Goal: Information Seeking & Learning: Find specific page/section

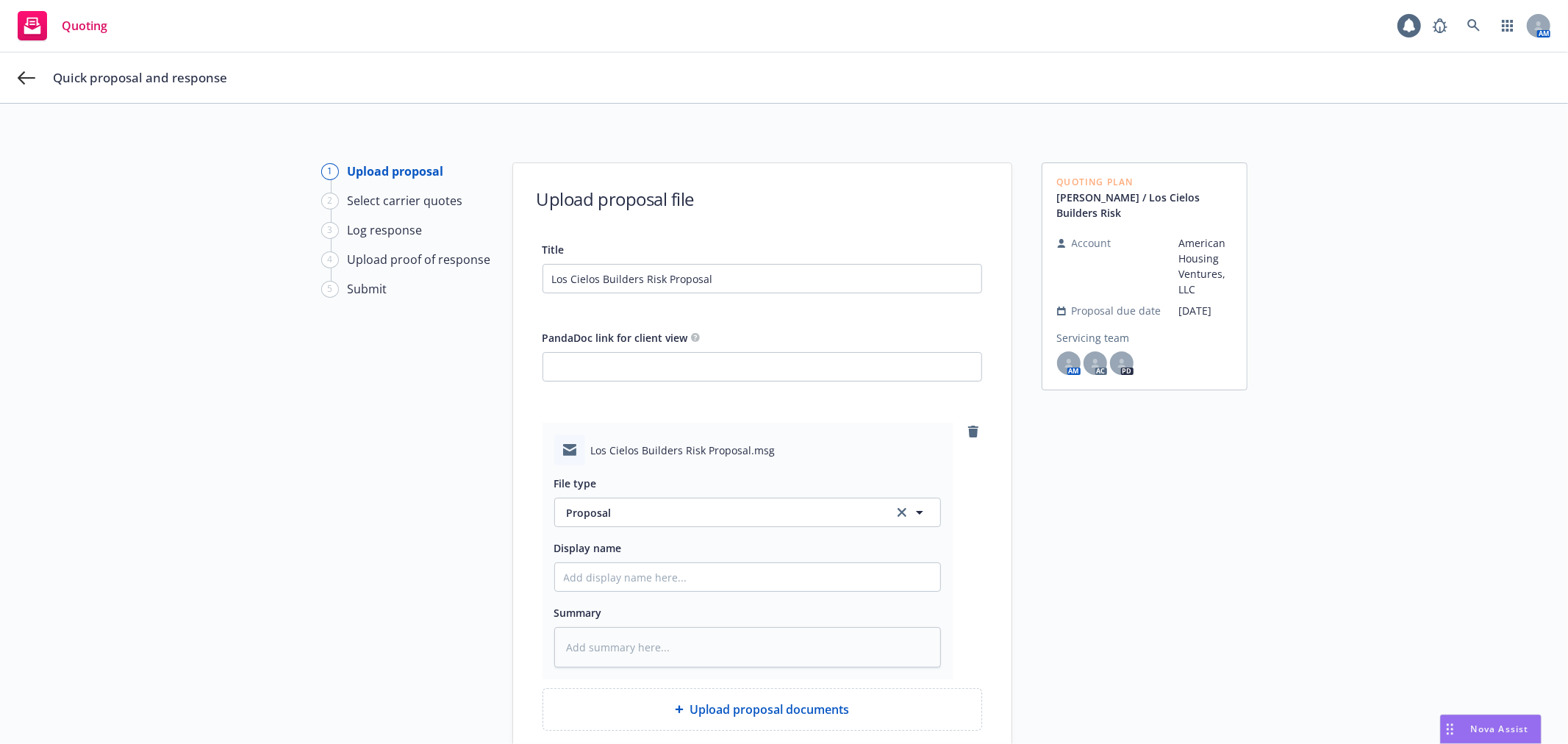
click at [1152, 564] on div "Quoting Plan Brooks / Los Cielos Builders Risk Account American Housing Venture…" at bounding box center [1144, 491] width 205 height 658
click at [175, 72] on span "Quick proposal and response" at bounding box center [140, 78] width 174 height 17
click at [177, 74] on span "Quick proposal and response" at bounding box center [140, 78] width 174 height 17
click at [1332, 508] on div "1 Upload proposal 2 Select carrier quotes 3 Log response 4 Upload proof of resp…" at bounding box center [784, 491] width 1533 height 658
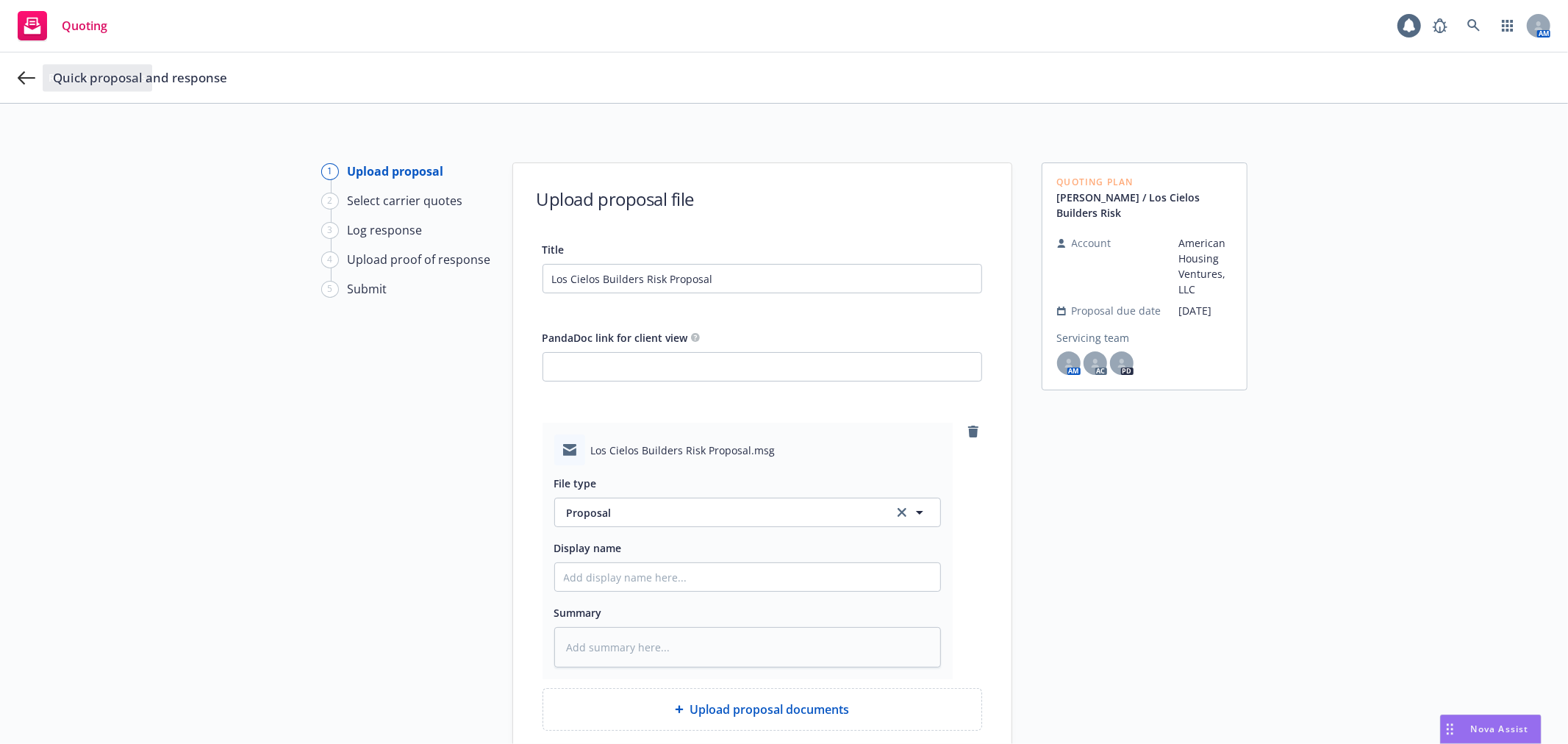
click at [52, 25] on div "Quoting" at bounding box center [62, 26] width 90 height 29
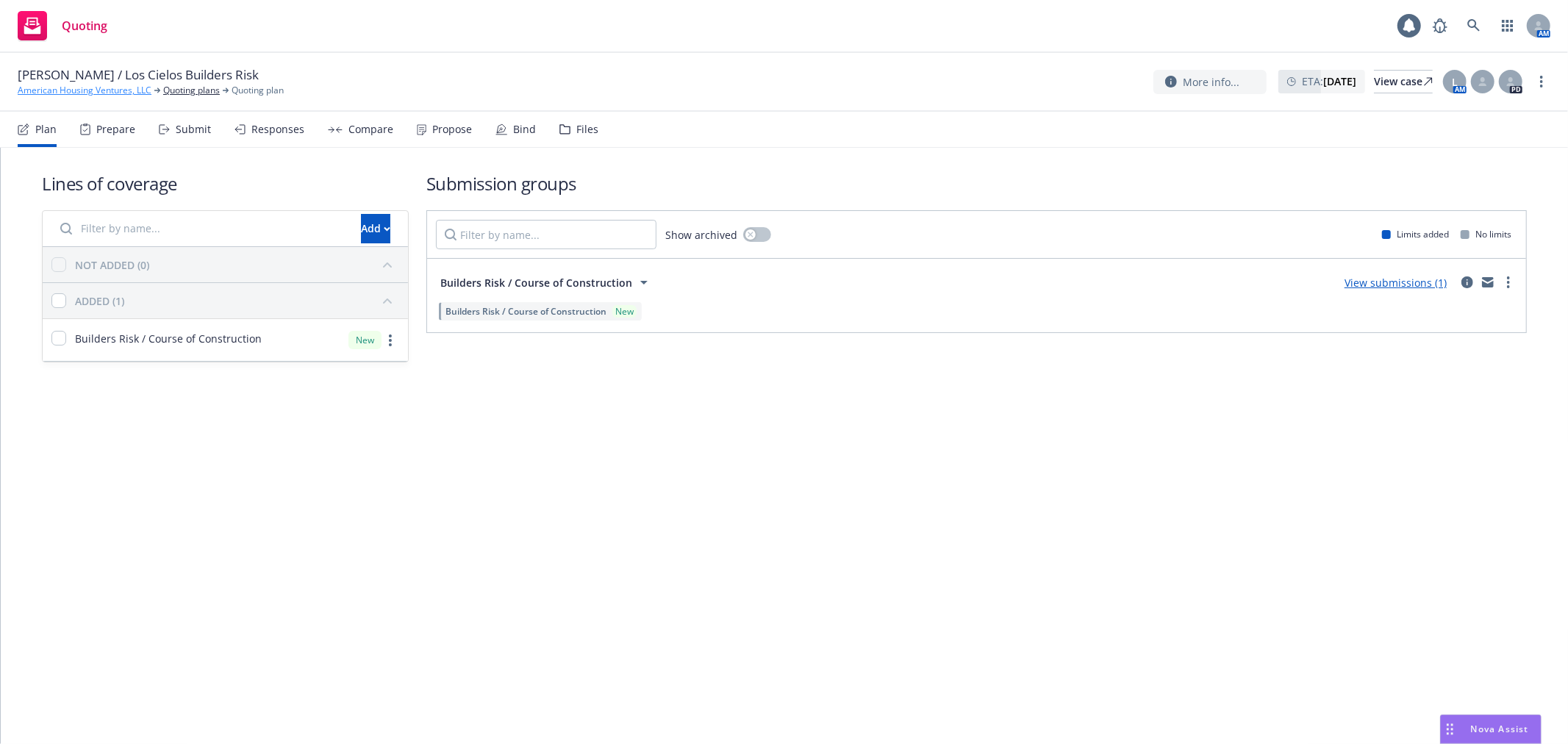
click at [92, 91] on link "American Housing Ventures, LLC" at bounding box center [84, 90] width 134 height 13
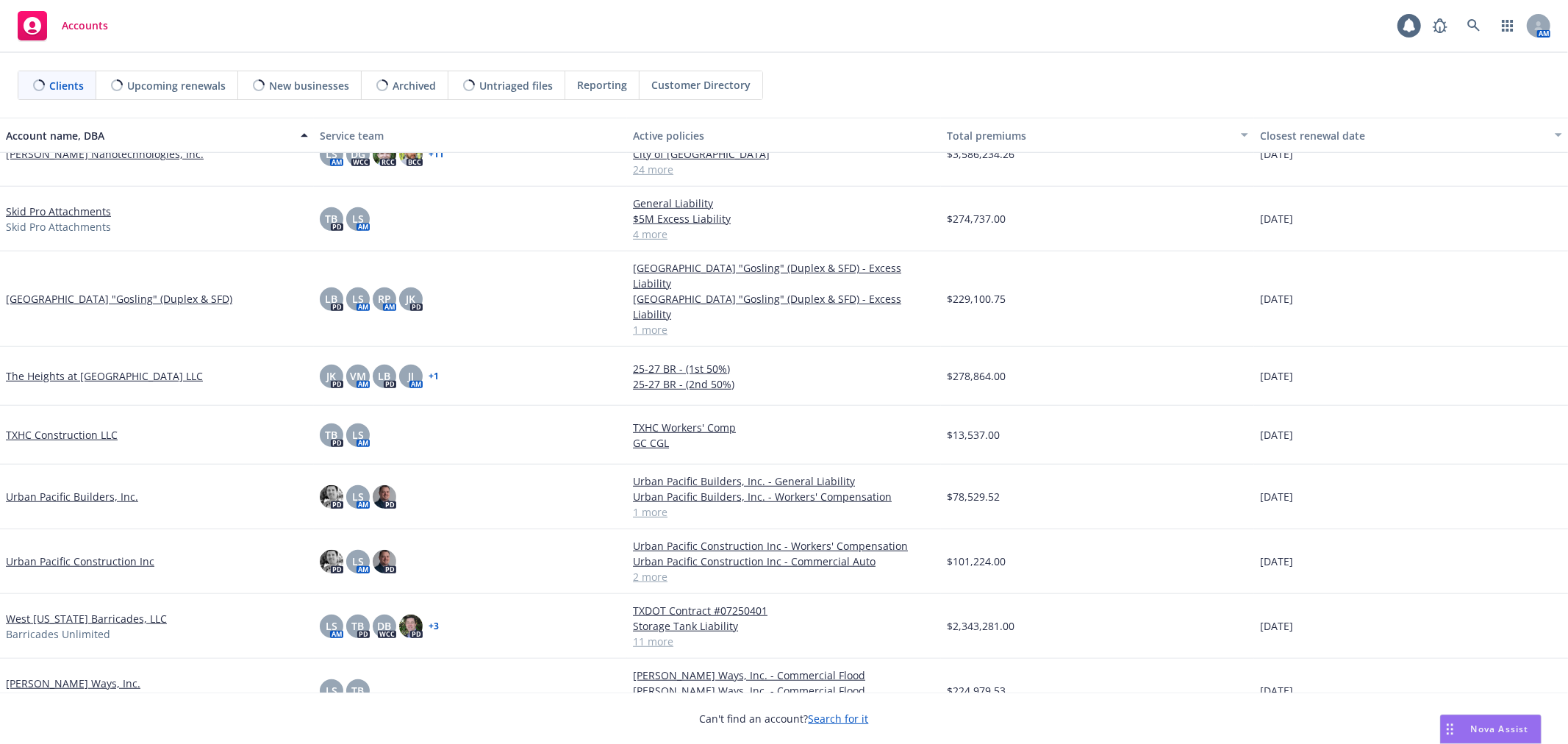
scroll to position [743, 0]
click at [116, 552] on link "Urban Pacific Construction Inc" at bounding box center [80, 560] width 148 height 16
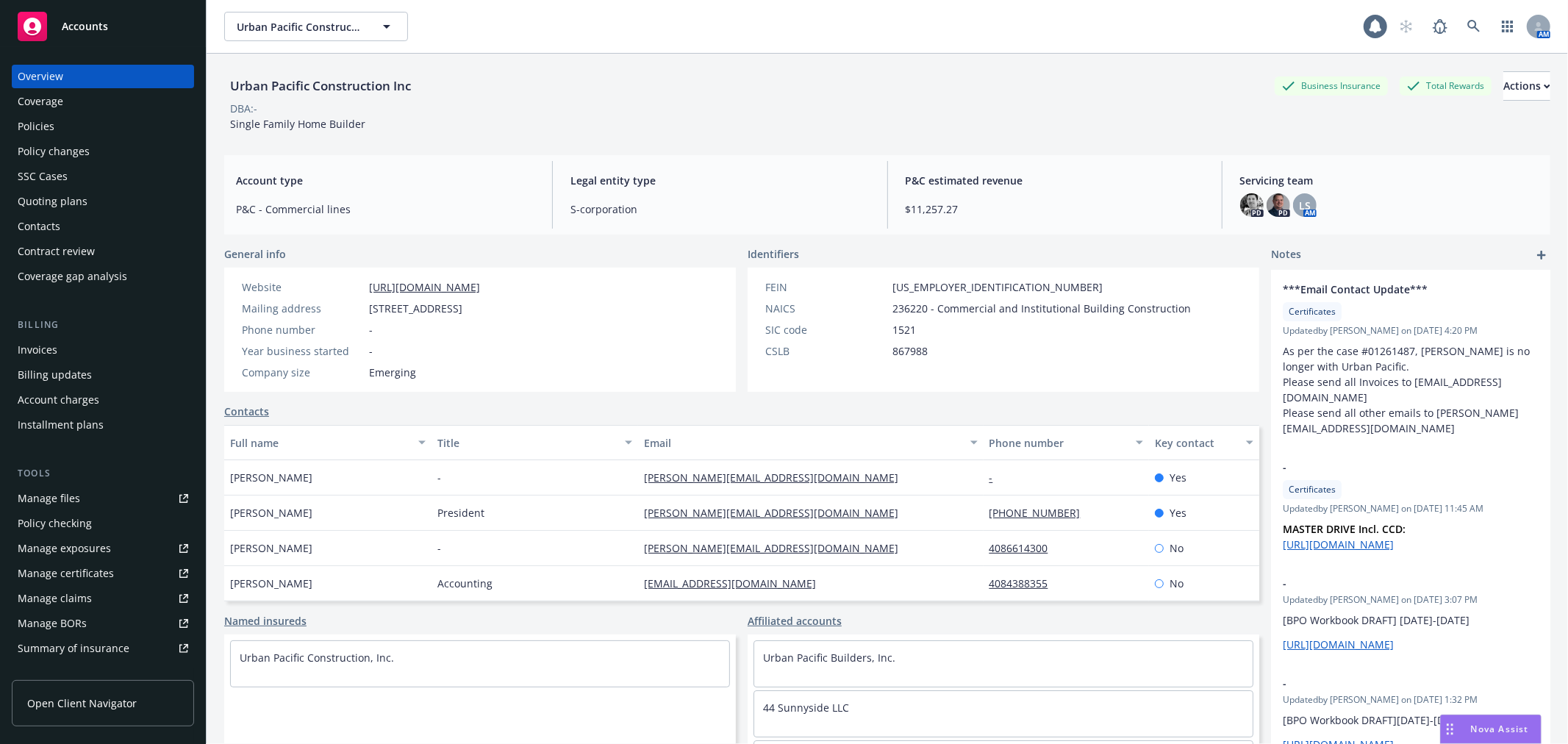
click at [82, 125] on div "Policies" at bounding box center [103, 126] width 171 height 23
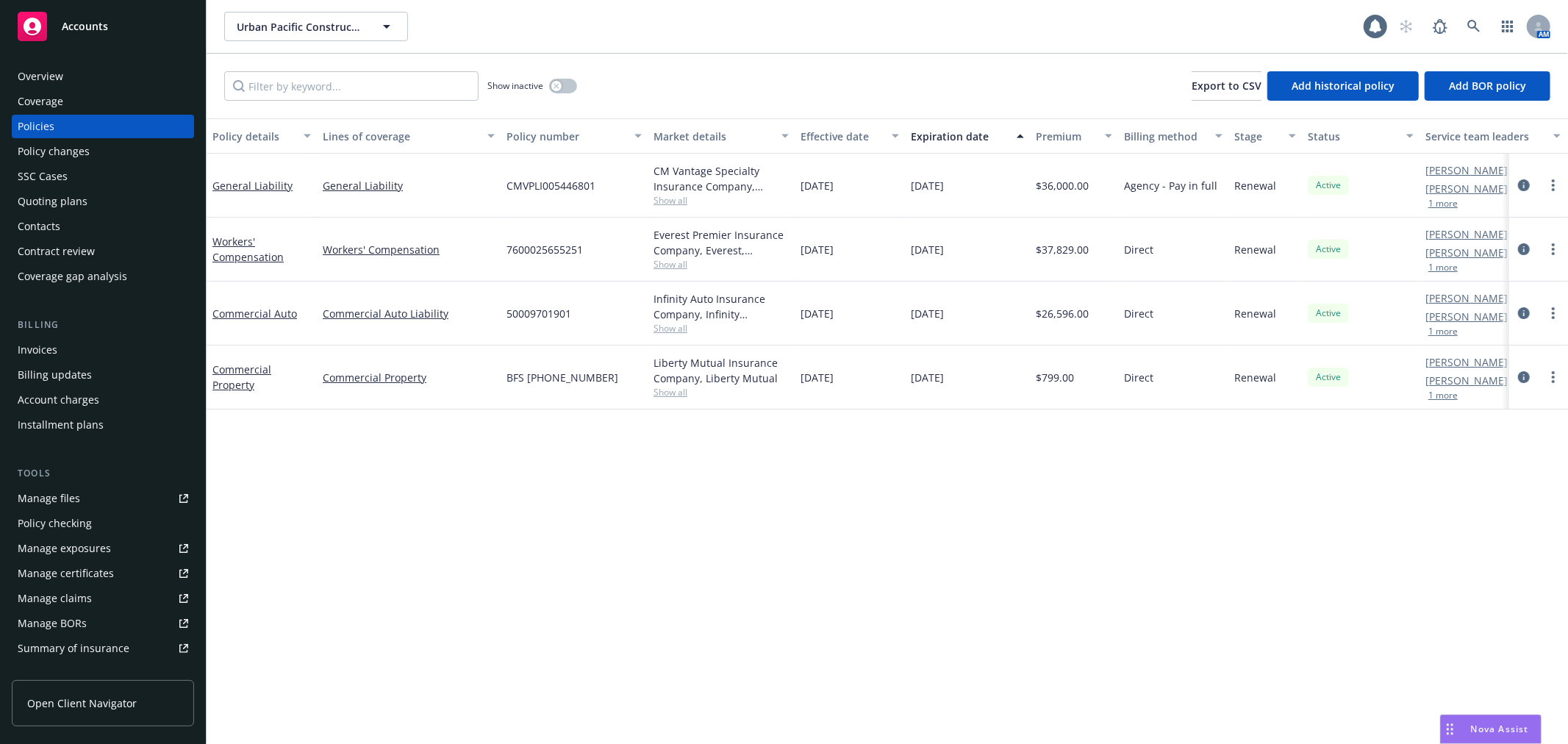
click at [107, 35] on div "Accounts" at bounding box center [103, 27] width 171 height 29
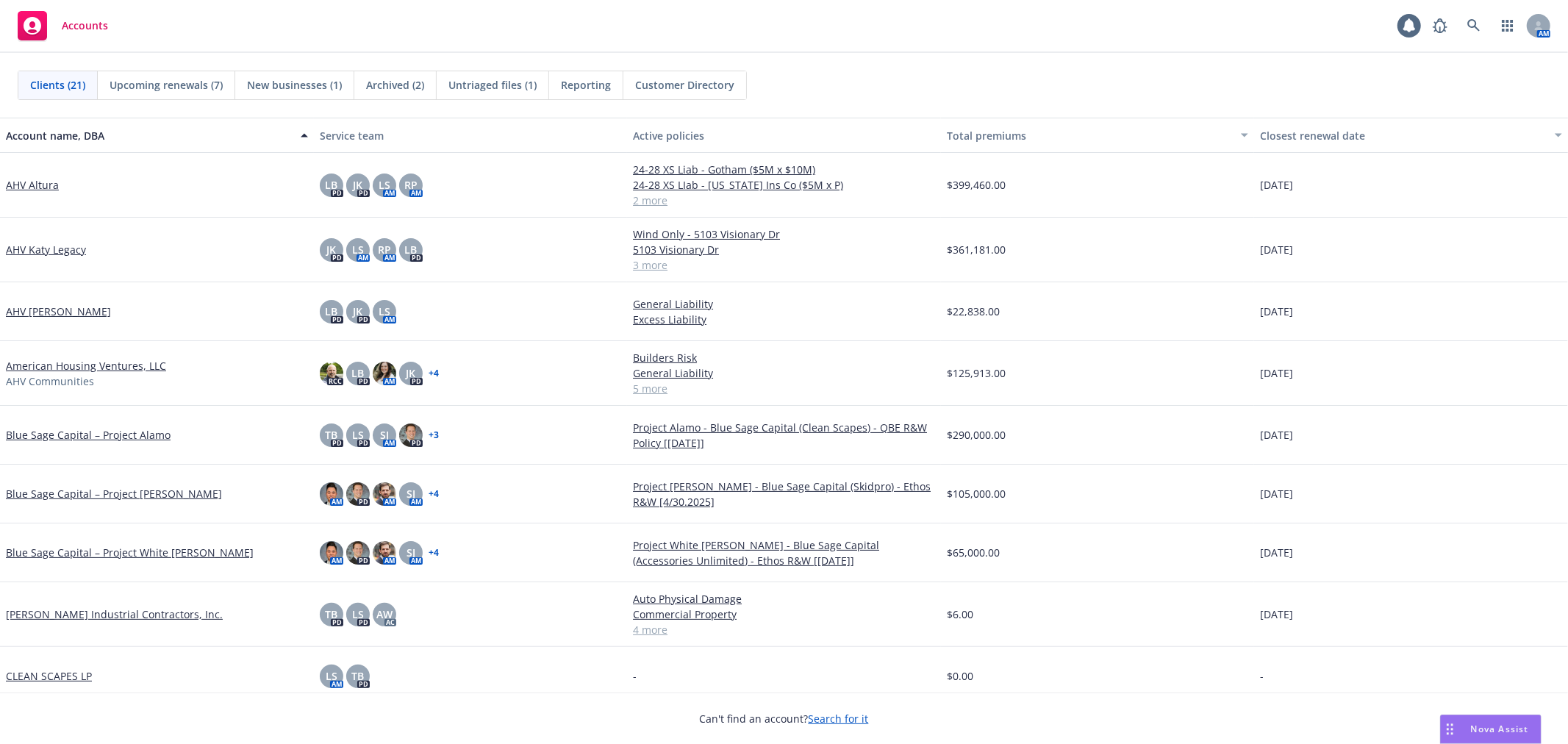
click at [986, 702] on div "Can't find an account? Search for it" at bounding box center [784, 709] width 1568 height 34
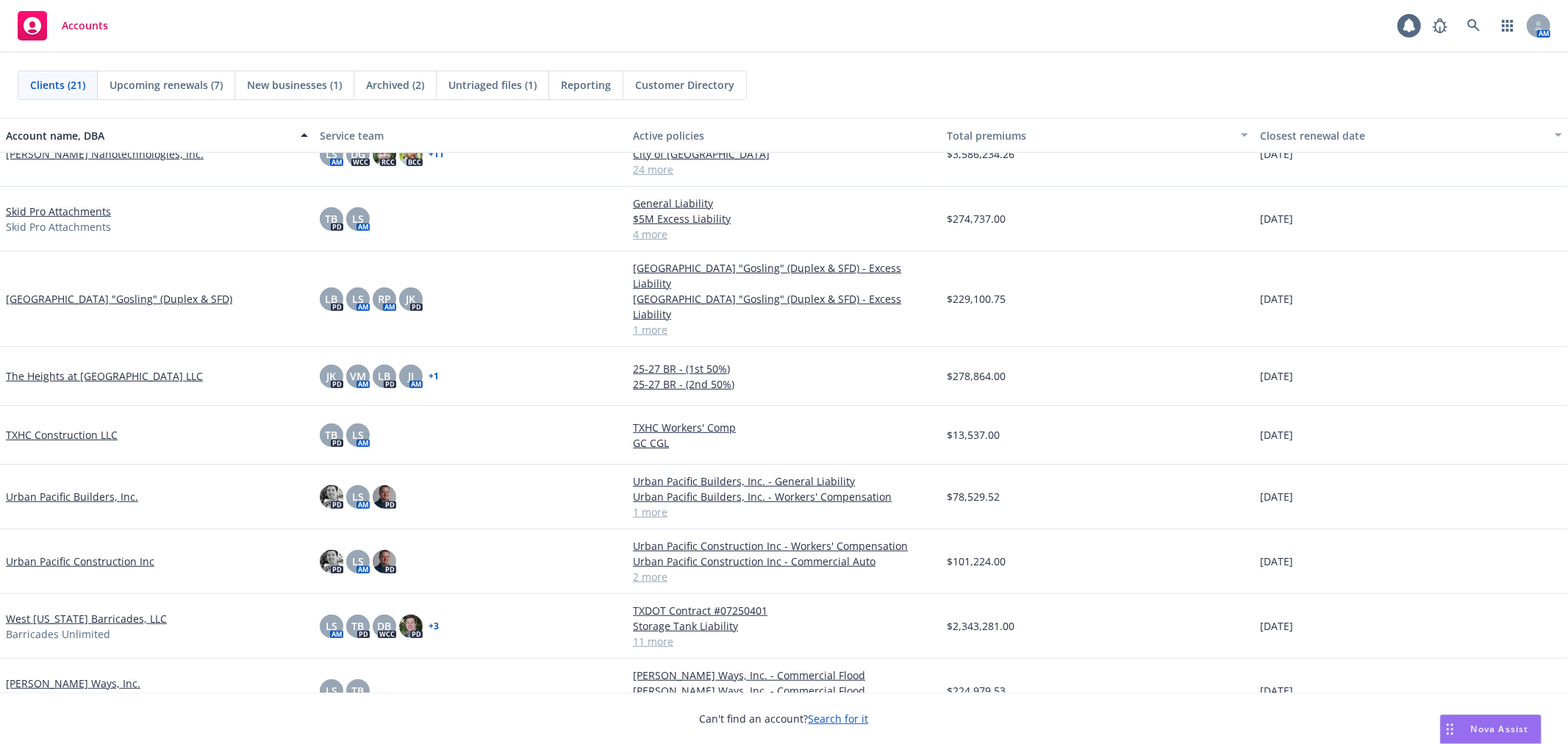
scroll to position [743, 0]
click at [86, 552] on link "Urban Pacific Construction Inc" at bounding box center [80, 560] width 148 height 16
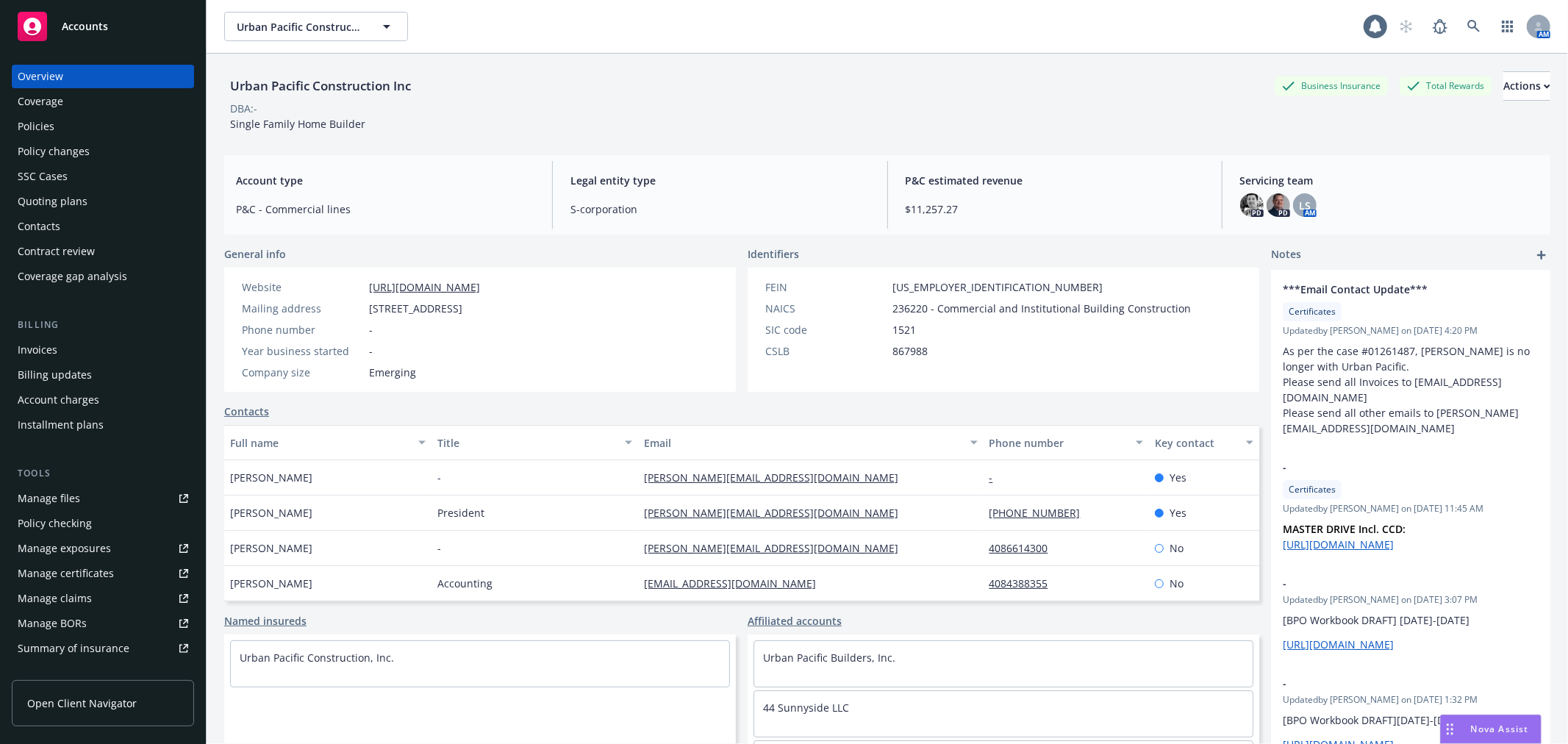
click at [85, 131] on div "Policies" at bounding box center [103, 126] width 171 height 23
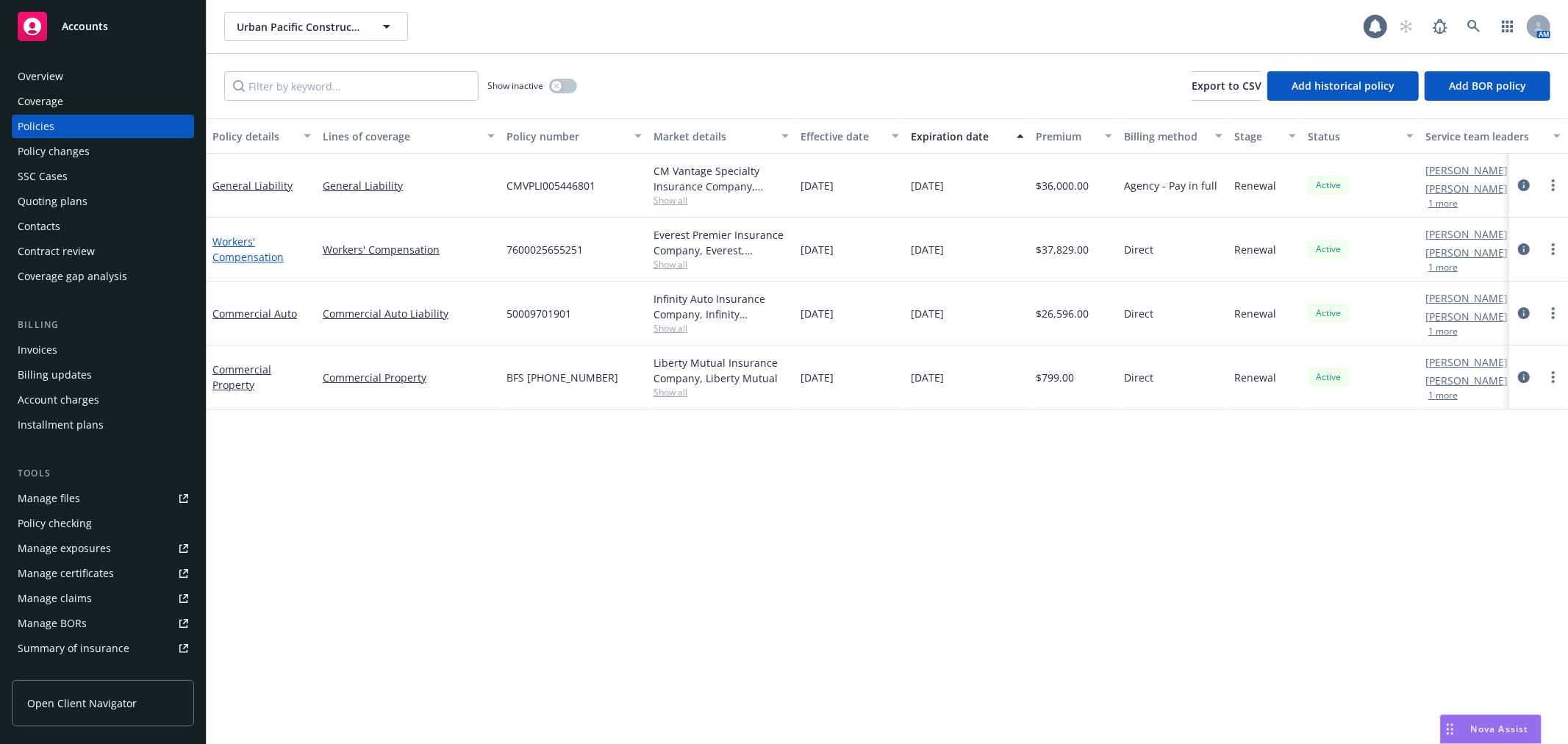
click at [225, 252] on link "Workers' Compensation" at bounding box center [248, 249] width 72 height 29
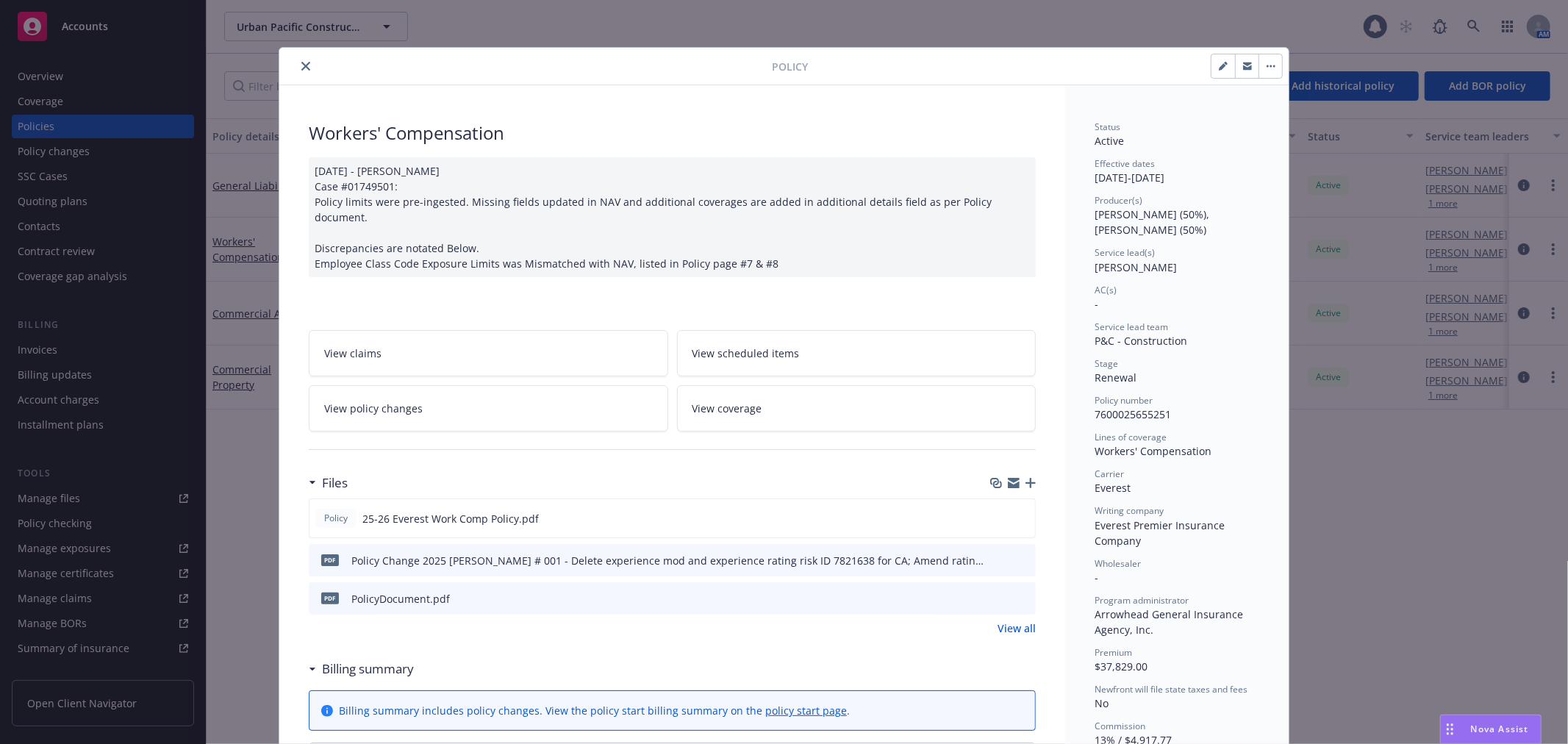
click at [1018, 592] on icon "preview file" at bounding box center [1021, 597] width 13 height 10
click at [1016, 511] on button at bounding box center [1022, 519] width 13 height 16
click at [1014, 513] on icon "preview file" at bounding box center [1020, 518] width 13 height 10
click at [301, 64] on icon "close" at bounding box center [305, 66] width 9 height 9
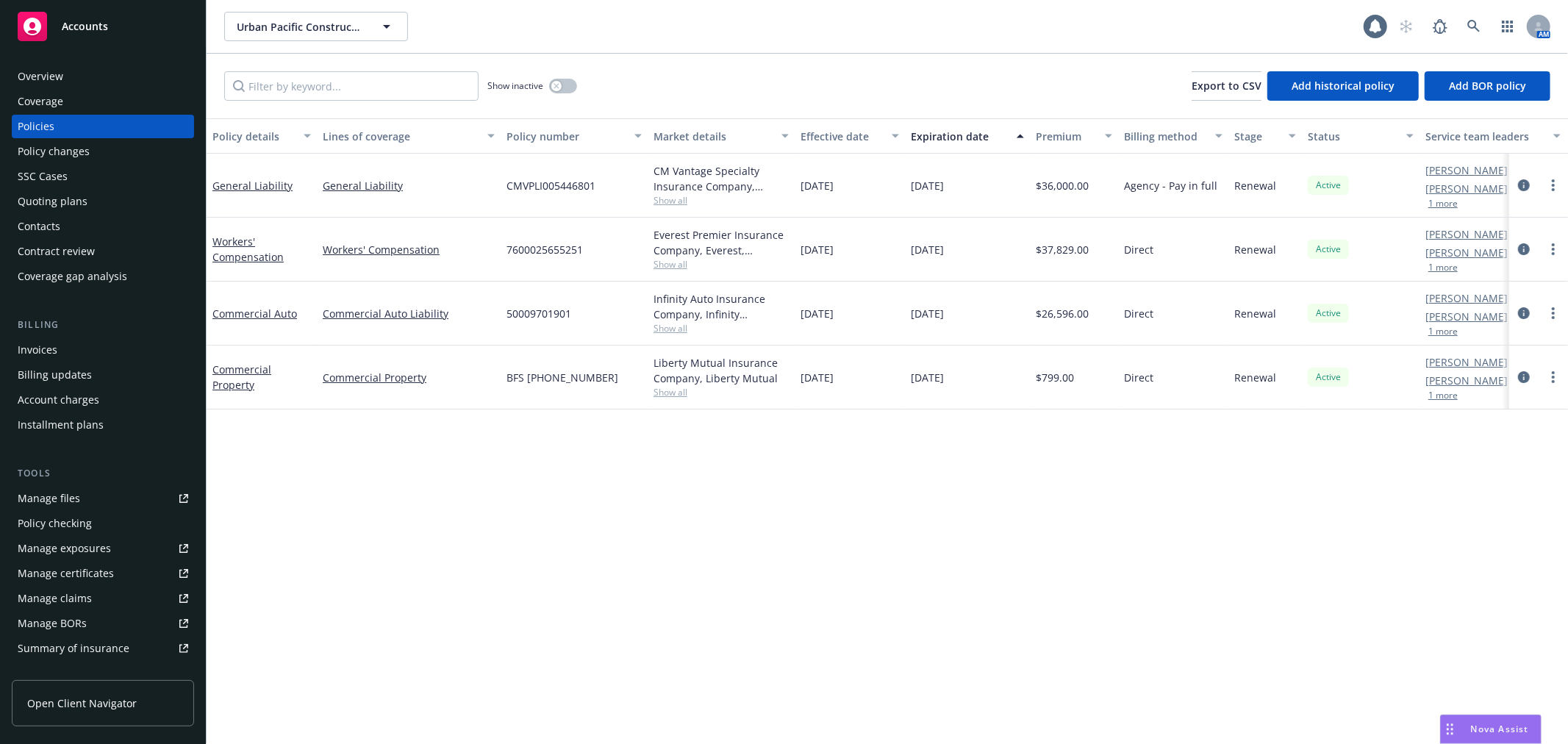
click at [97, 82] on div "Overview" at bounding box center [103, 76] width 171 height 23
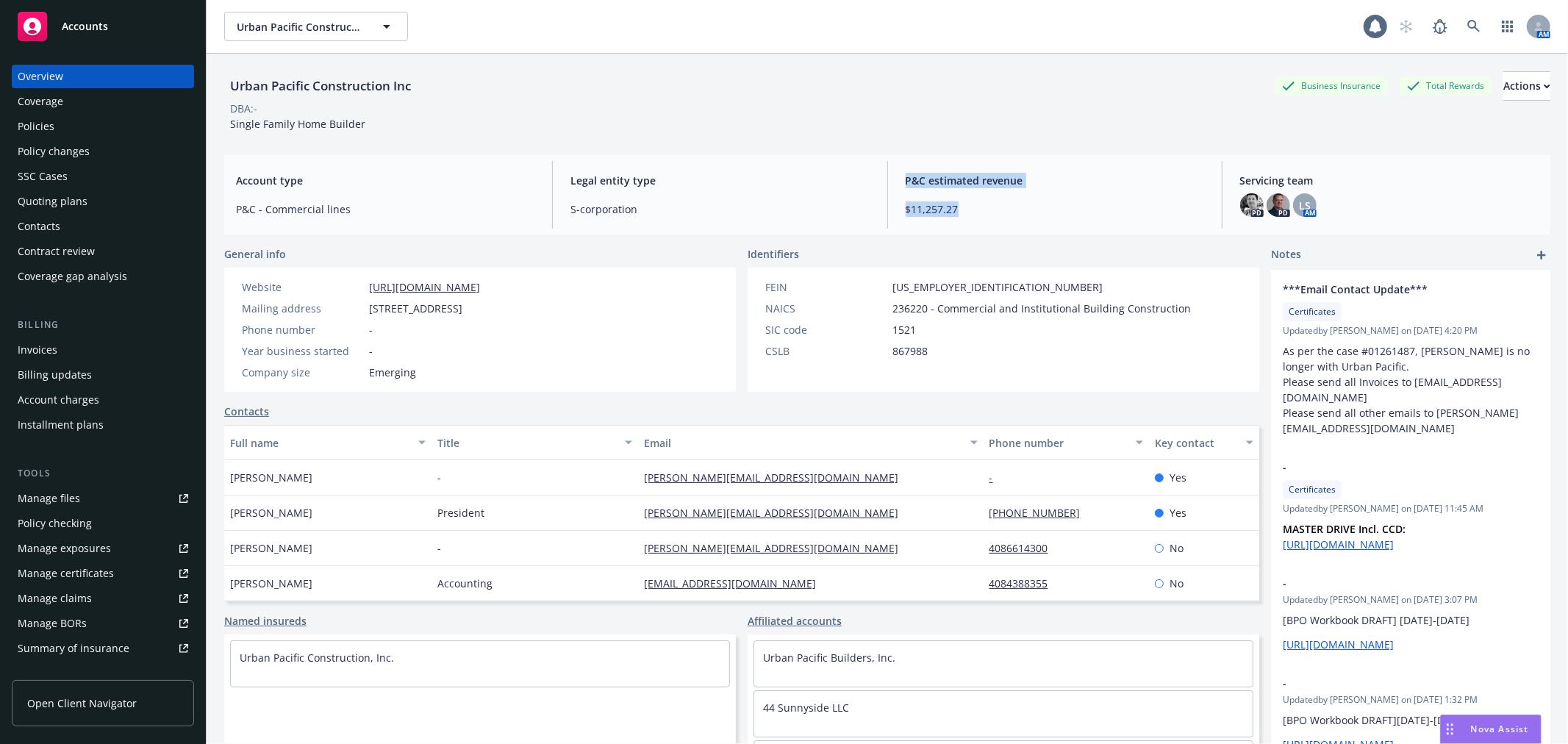
drag, startPoint x: 973, startPoint y: 201, endPoint x: 903, endPoint y: 174, distance: 75.0
click at [903, 174] on div "P&C estimated revenue $11,257.27" at bounding box center [1055, 195] width 322 height 67
click at [906, 174] on span "P&C estimated revenue" at bounding box center [1055, 180] width 299 height 16
